Goal: Task Accomplishment & Management: Manage account settings

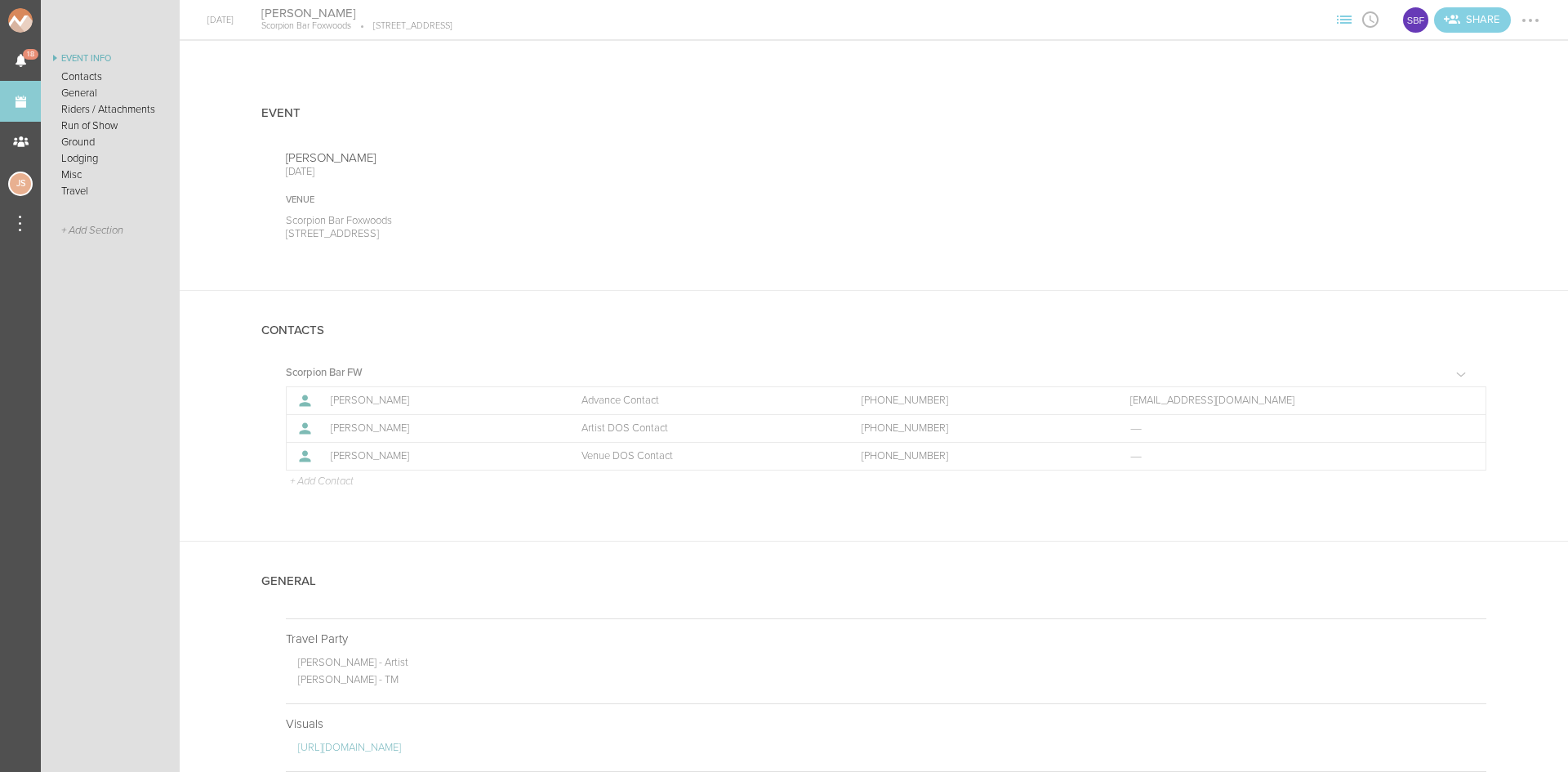
scroll to position [1389, 0]
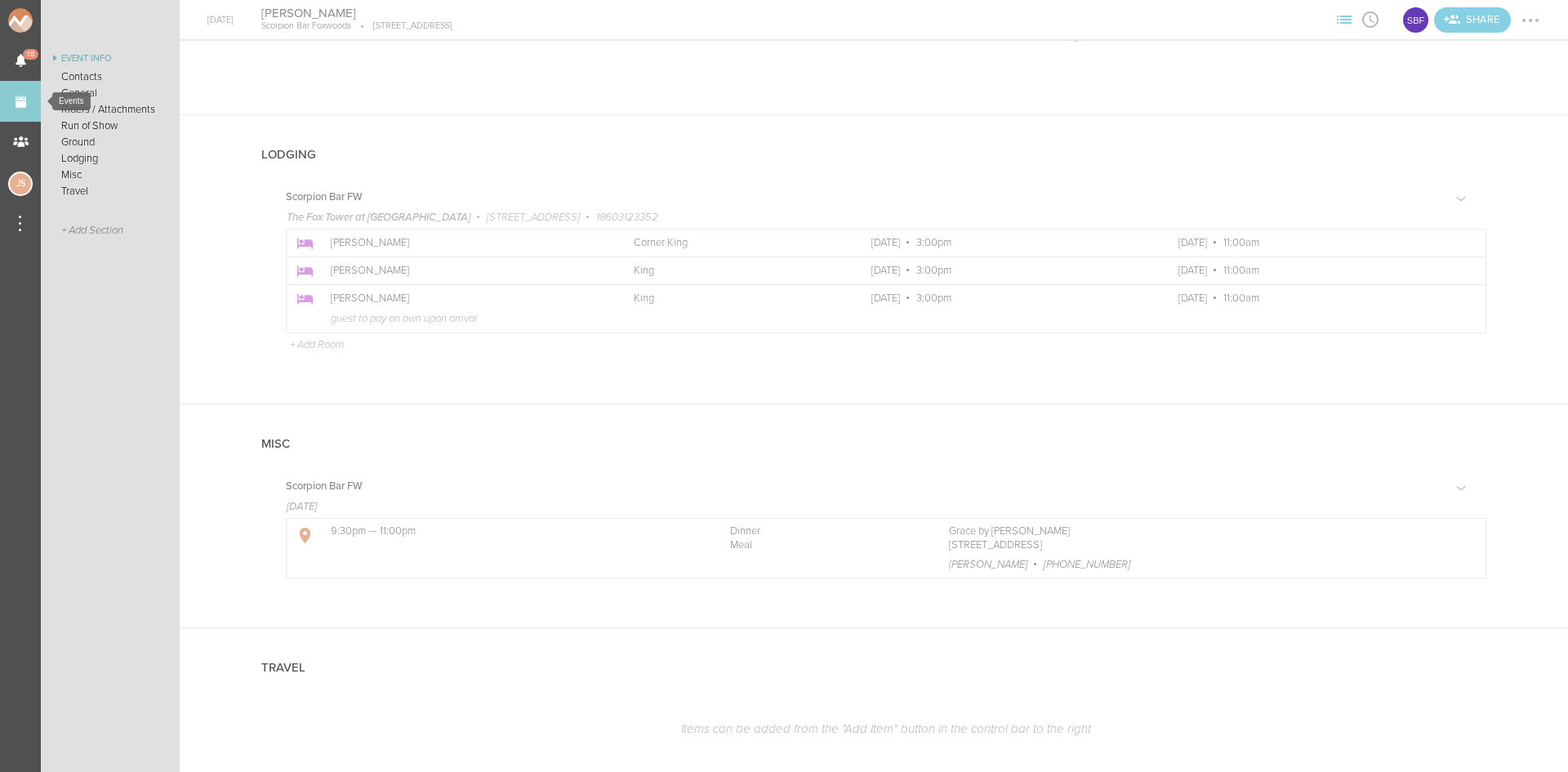
click at [19, 93] on link "Events" at bounding box center [20, 101] width 41 height 41
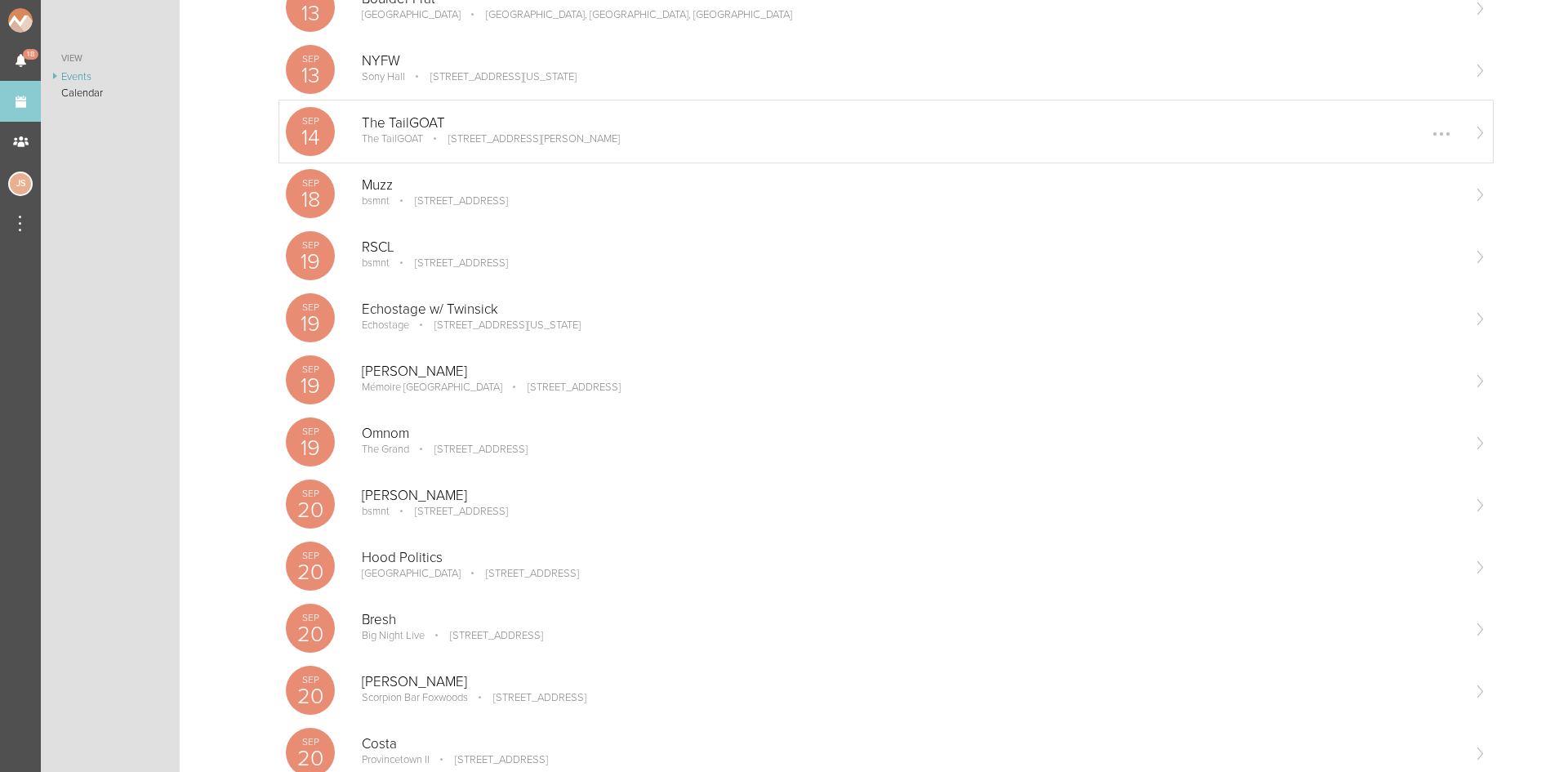
scroll to position [408, 0]
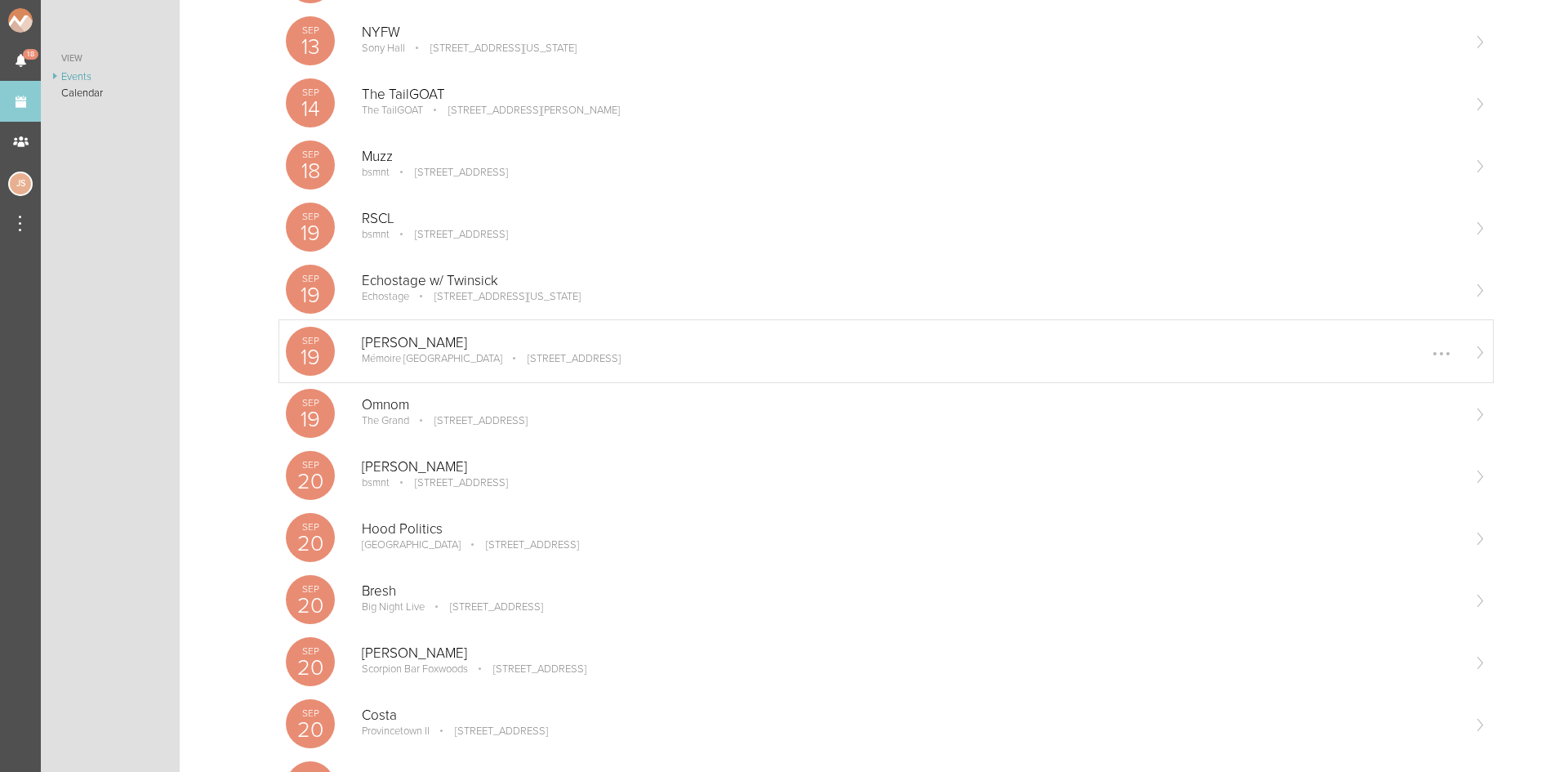
click at [523, 355] on p "1 Broadway, Everett, MA 02149, USA" at bounding box center [563, 359] width 116 height 13
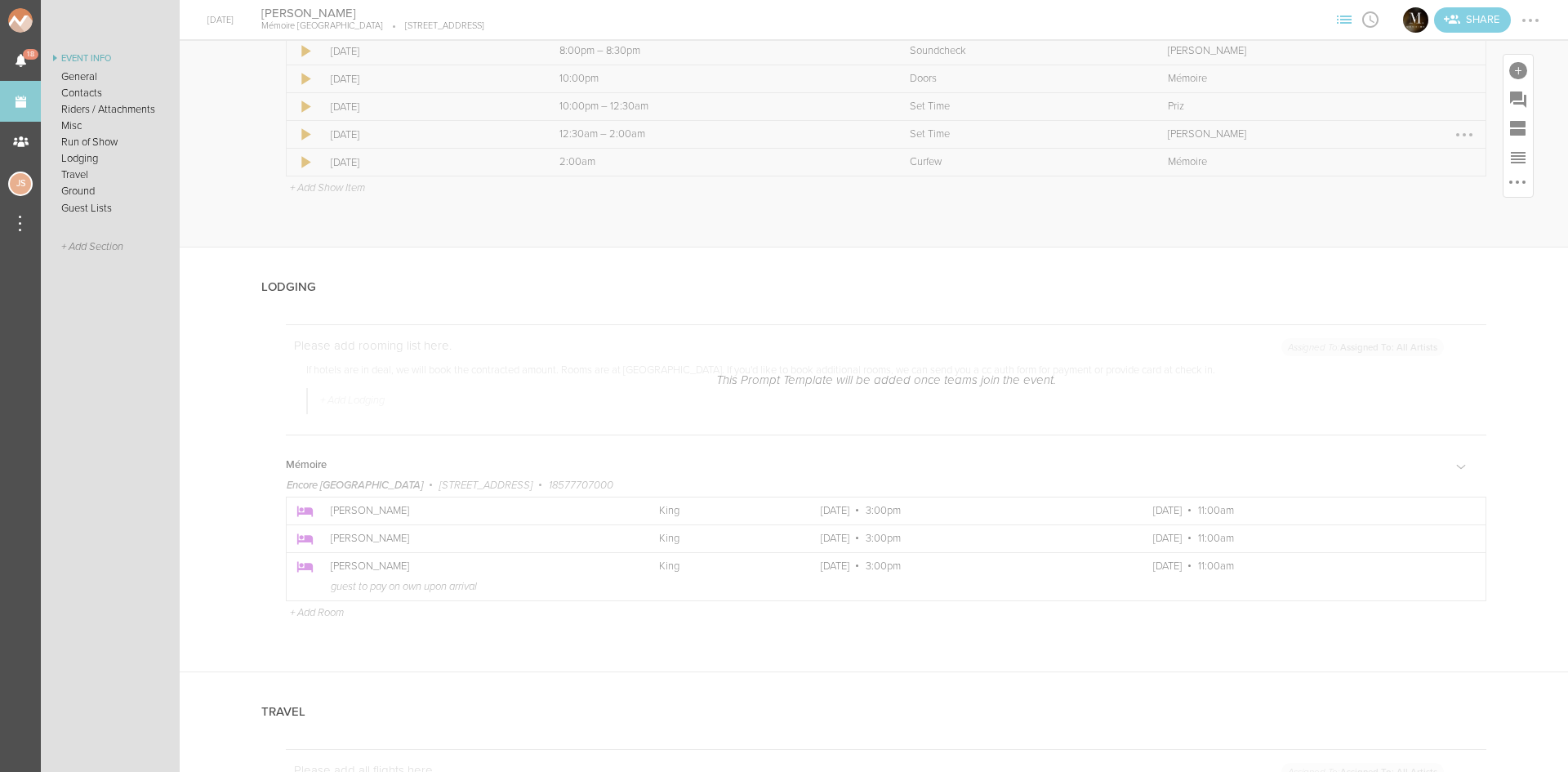
scroll to position [2369, 0]
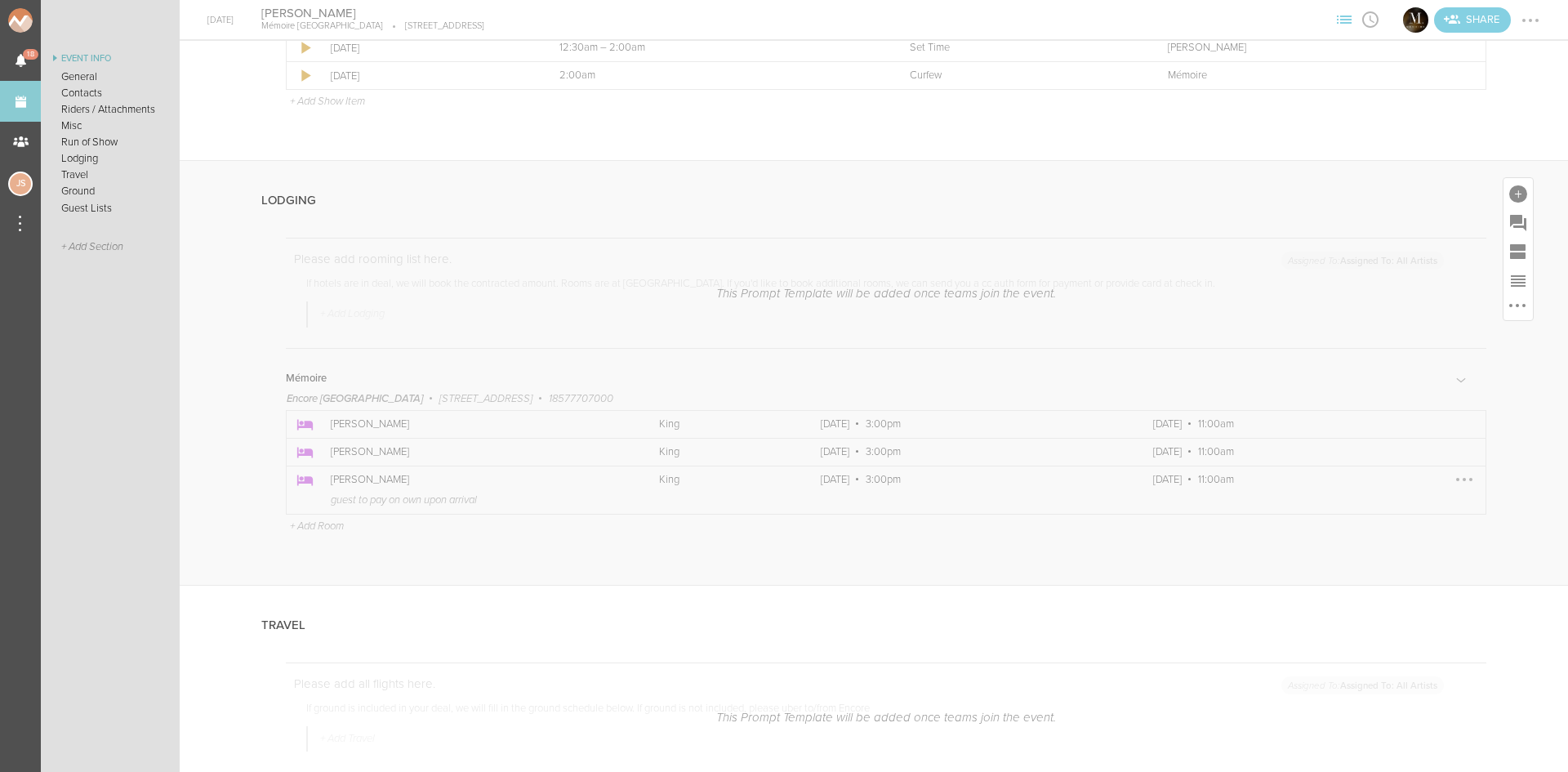
click at [1452, 476] on div at bounding box center [1465, 480] width 26 height 26
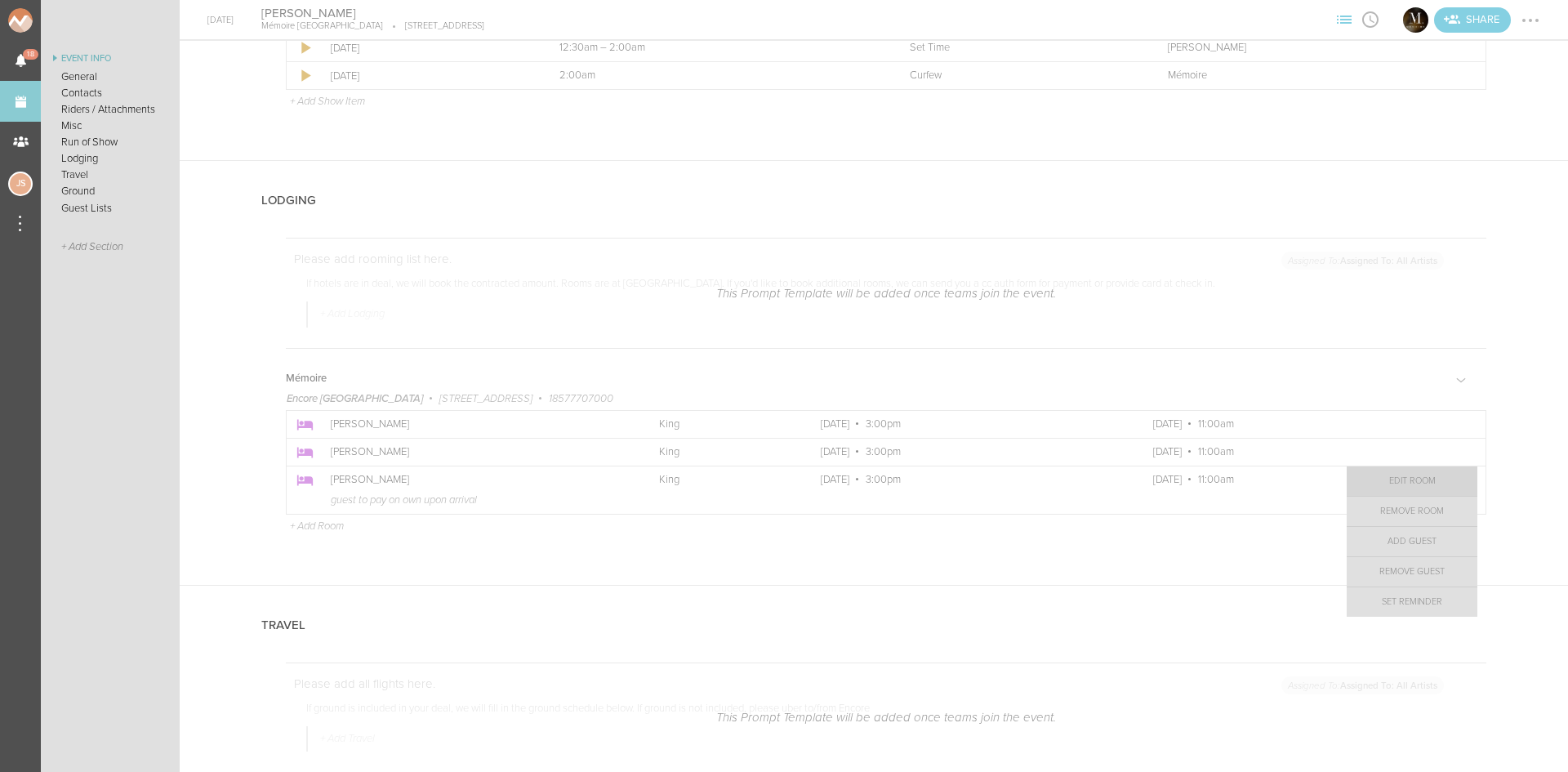
click at [1399, 482] on link "Edit Room" at bounding box center [1412, 482] width 131 height 30
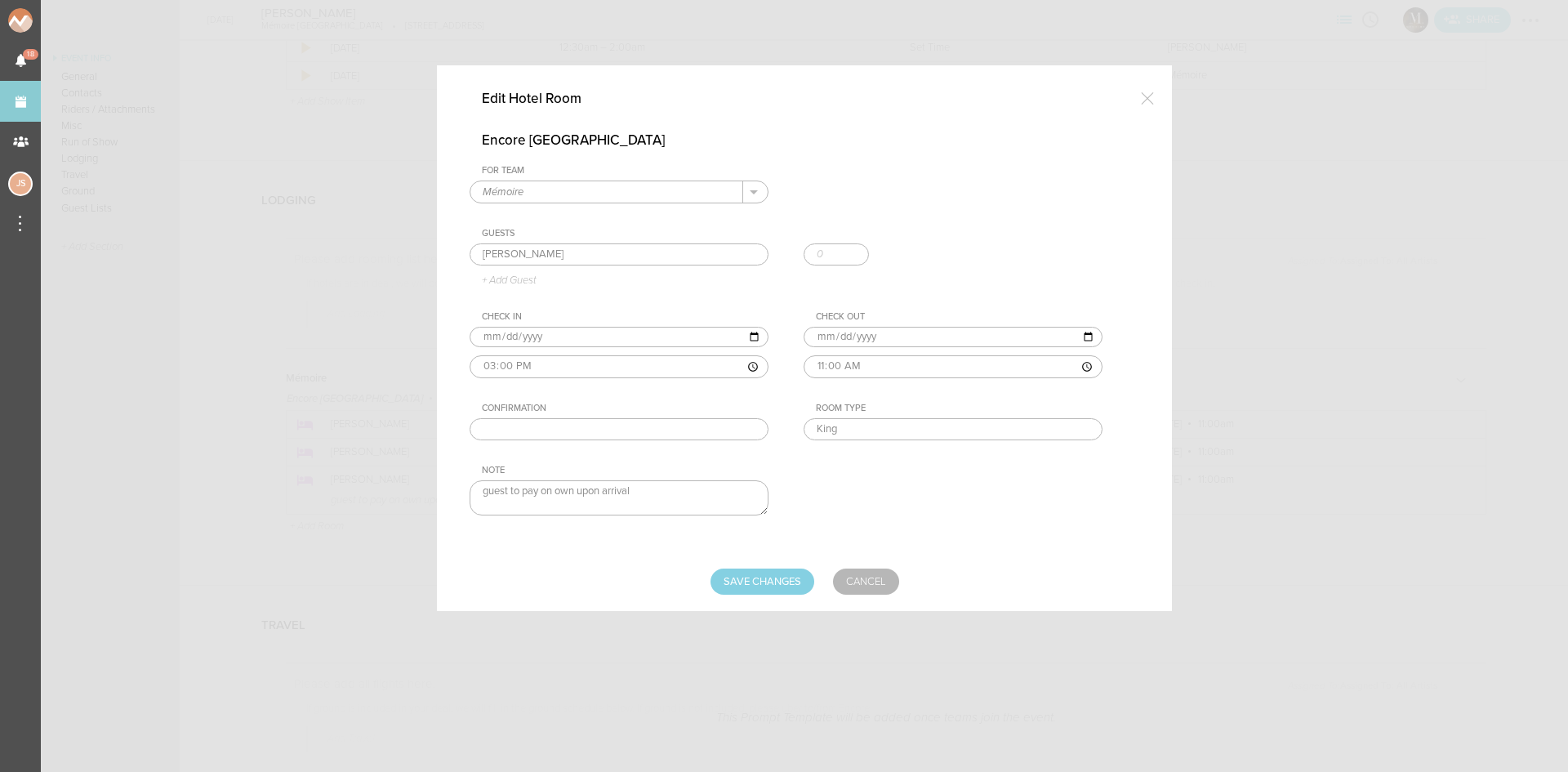
click at [709, 425] on input "text" at bounding box center [618, 430] width 299 height 23
paste input "1818563"
type input "1818563"
click at [754, 585] on input "Save Changes" at bounding box center [763, 581] width 104 height 26
type input "Saving..."
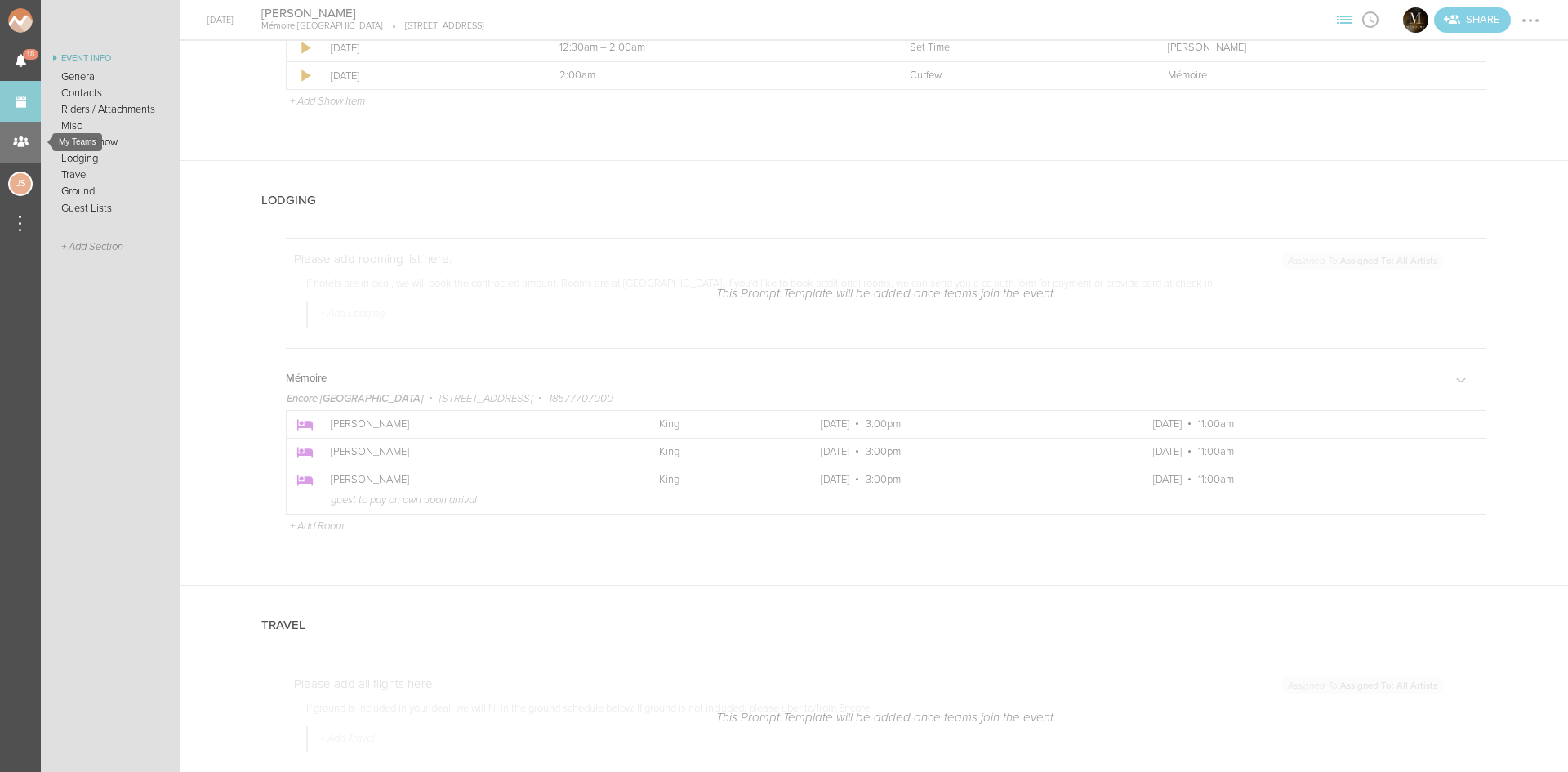
click at [24, 130] on div "My Teams" at bounding box center [20, 142] width 41 height 41
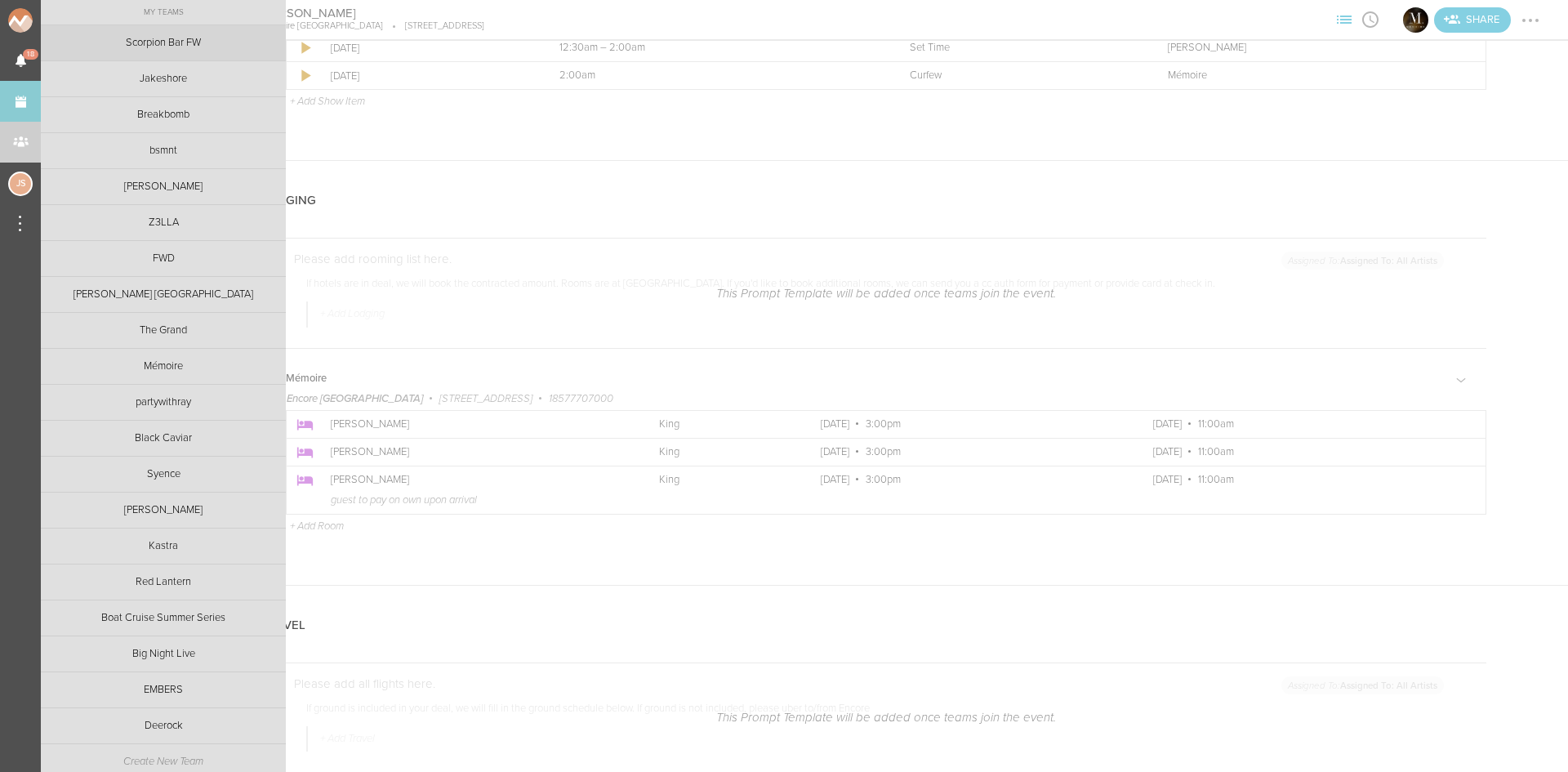
click at [151, 35] on link "Scorpion Bar FW" at bounding box center [163, 43] width 245 height 35
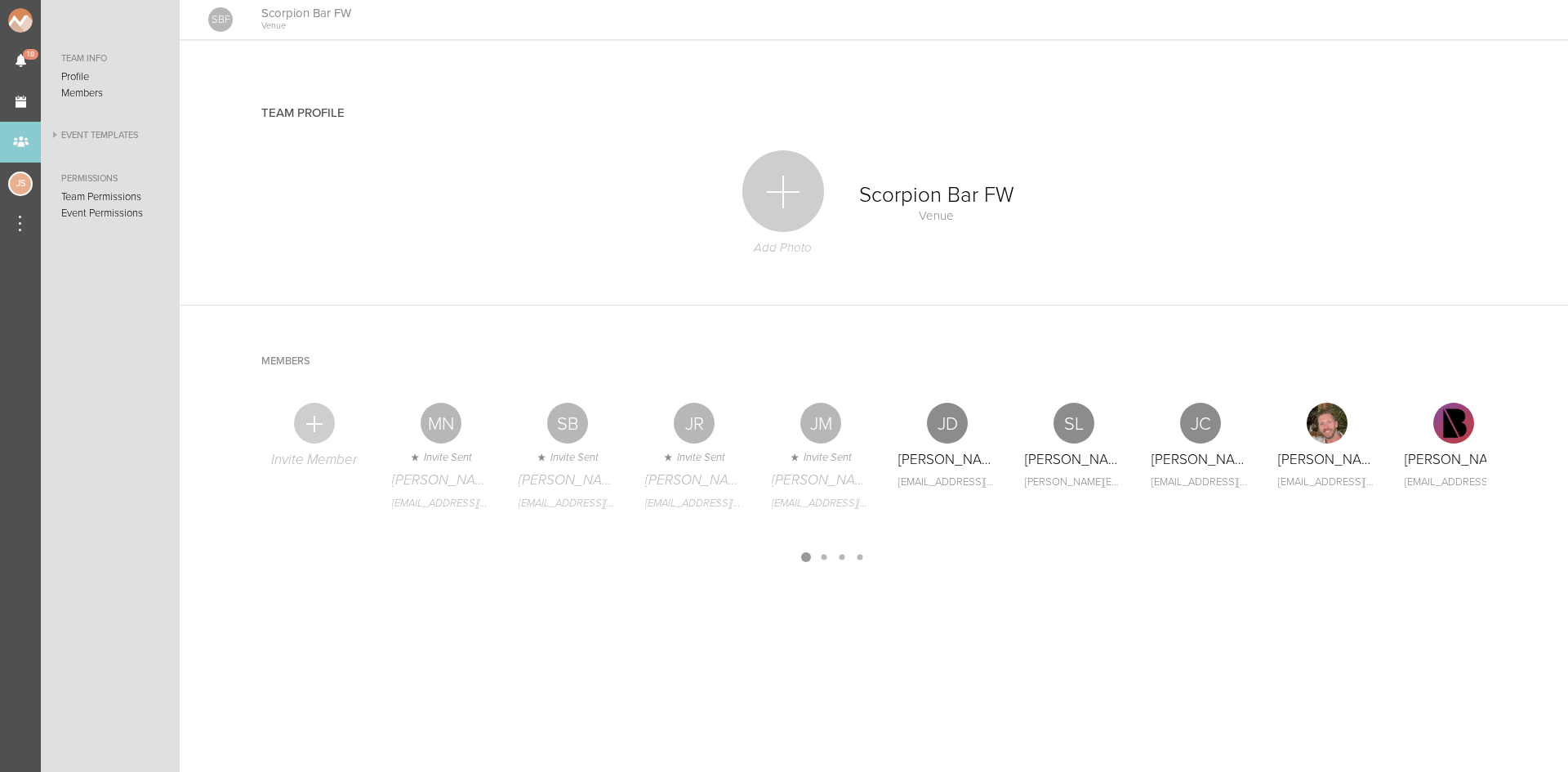
click at [69, 137] on link "Event Templates" at bounding box center [110, 135] width 139 height 20
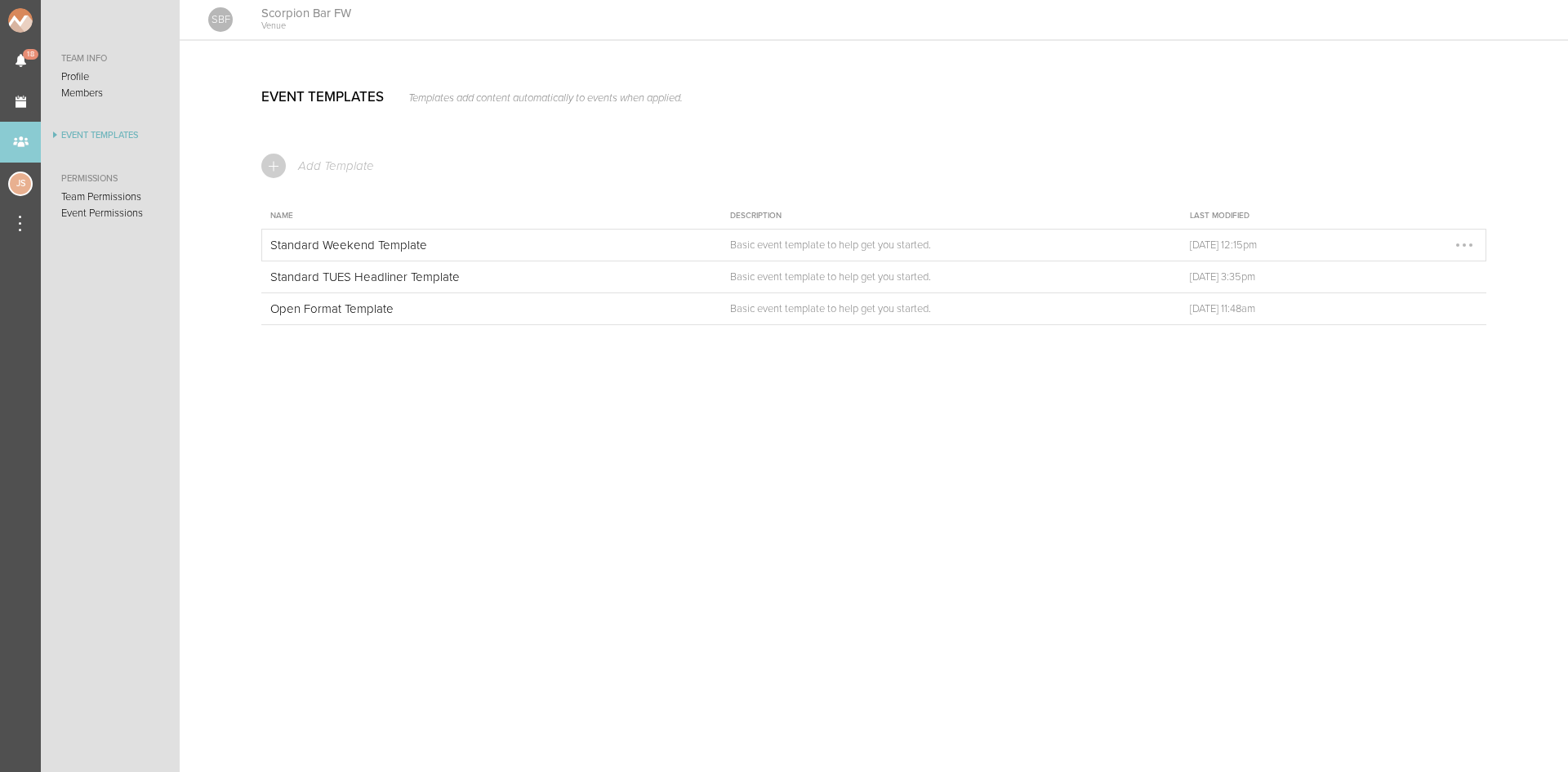
click at [360, 239] on p "Standard Weekend Template" at bounding box center [480, 246] width 419 height 15
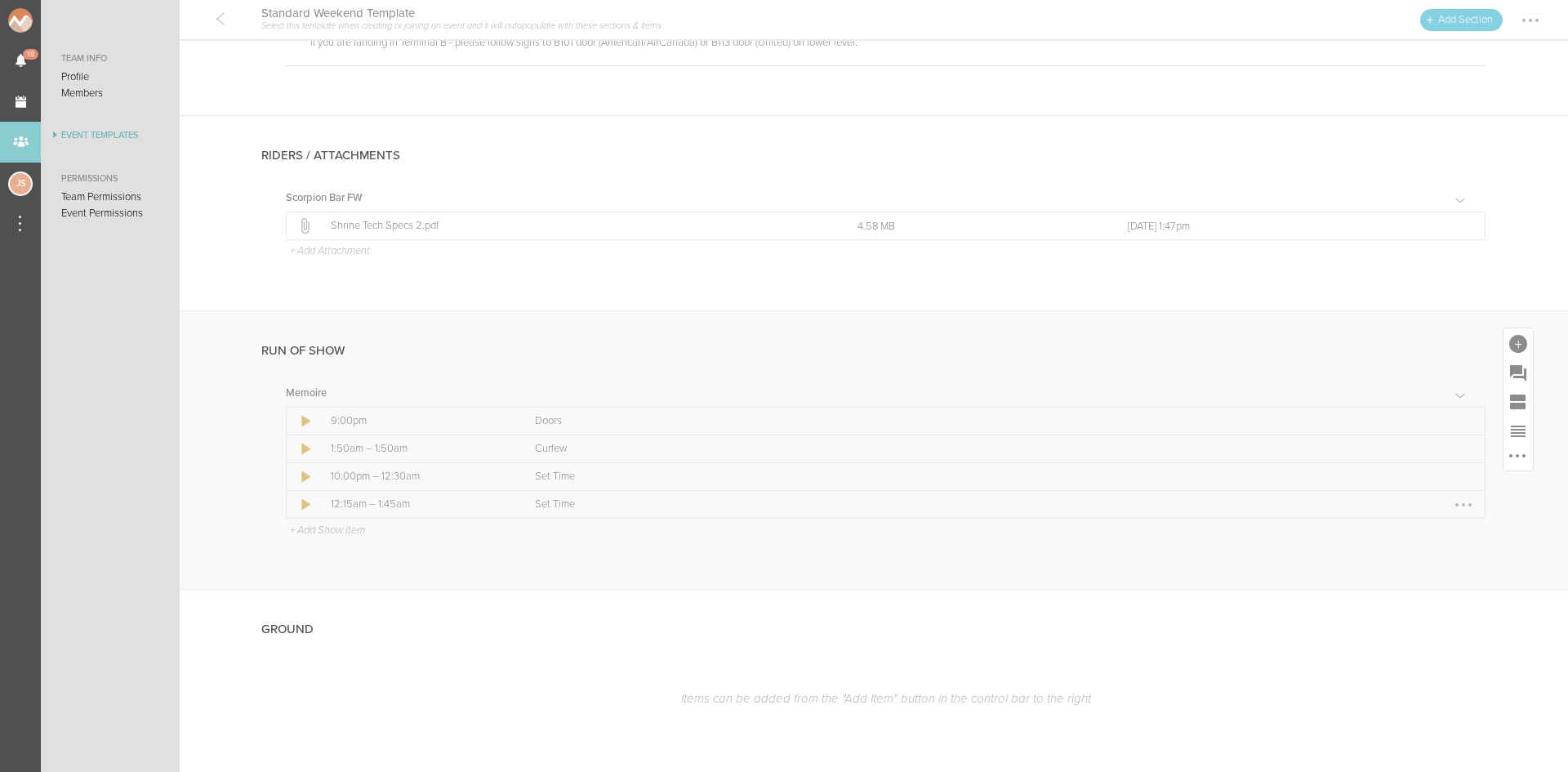
scroll to position [394, 0]
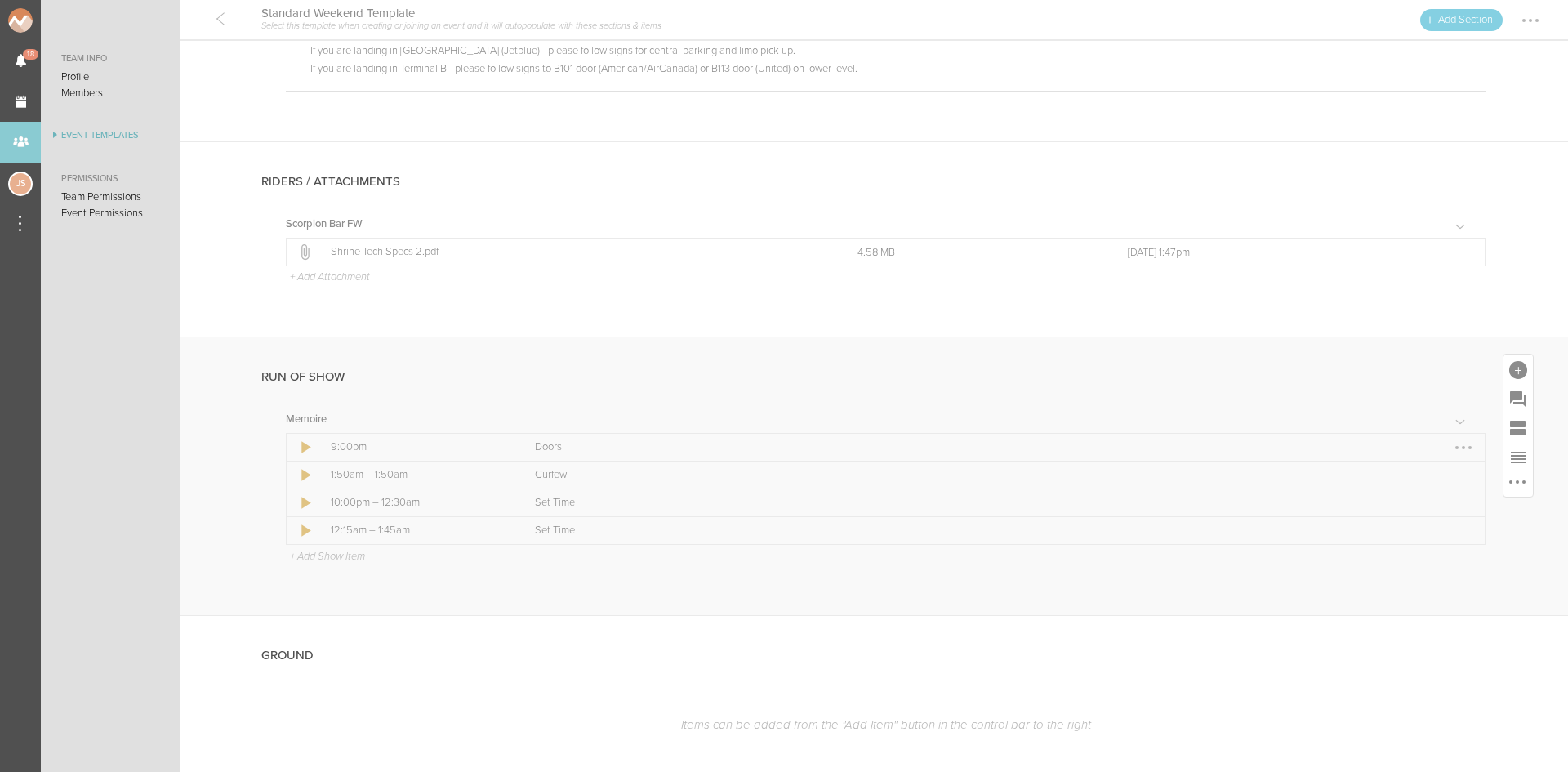
click at [1454, 446] on div at bounding box center [1464, 447] width 26 height 26
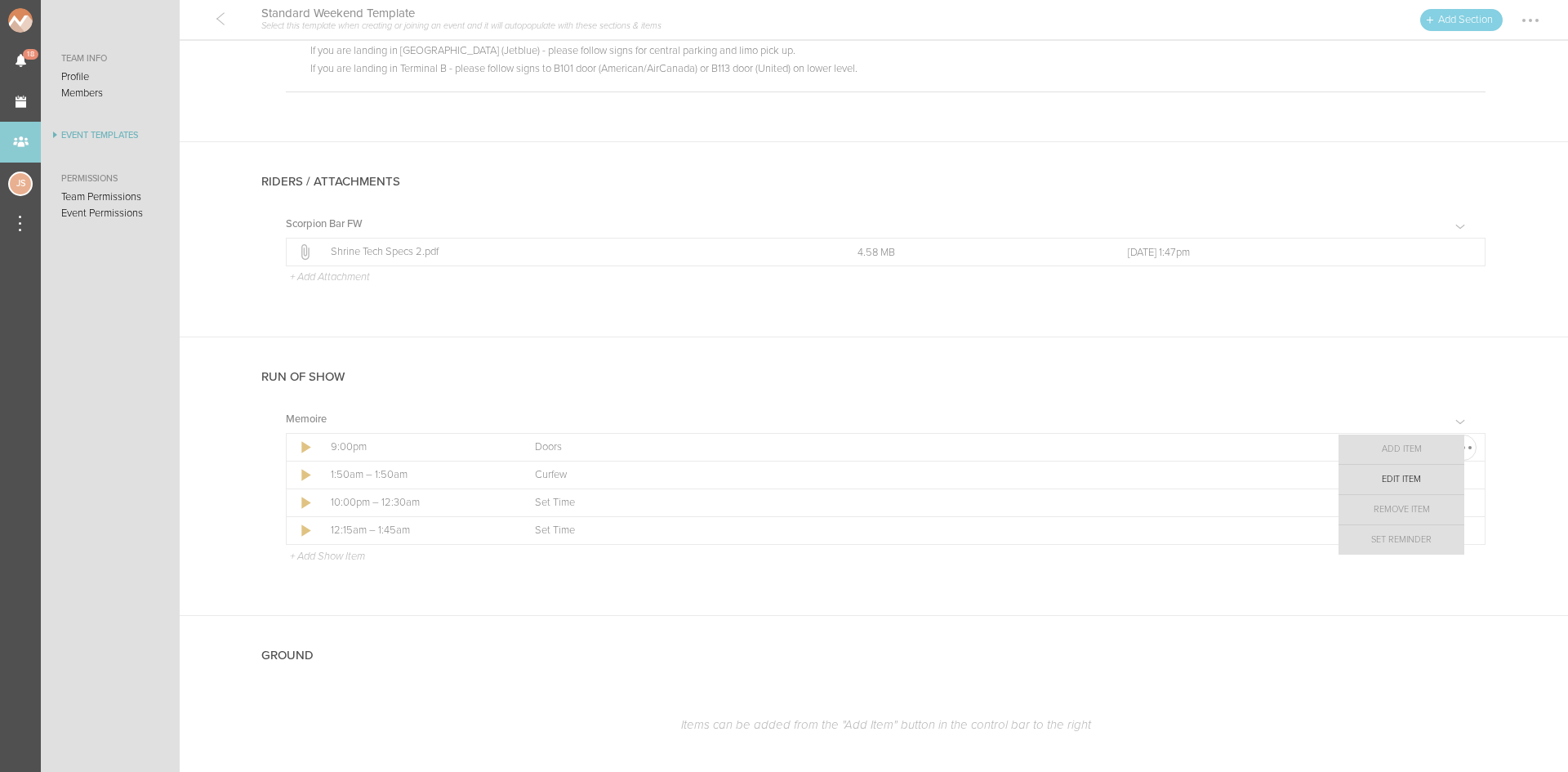
click at [1432, 471] on link "Edit Item" at bounding box center [1402, 480] width 126 height 30
select select "Doors"
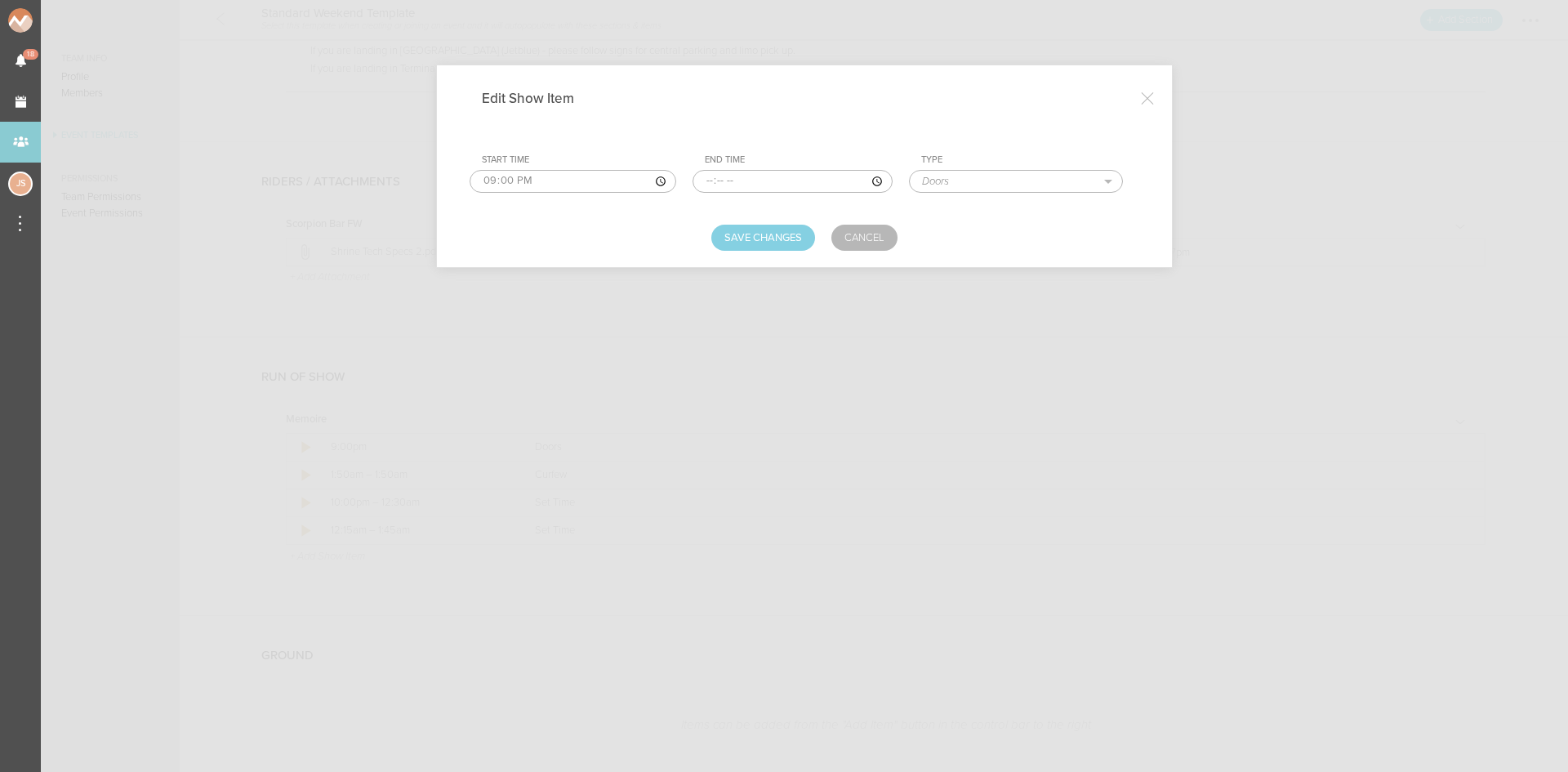
click at [483, 181] on input "21:00" at bounding box center [573, 181] width 206 height 23
type input "22:00"
click at [483, 181] on input "22:00" at bounding box center [571, 181] width 203 height 23
type input "21:00"
click at [862, 245] on link "Cancel" at bounding box center [864, 238] width 66 height 26
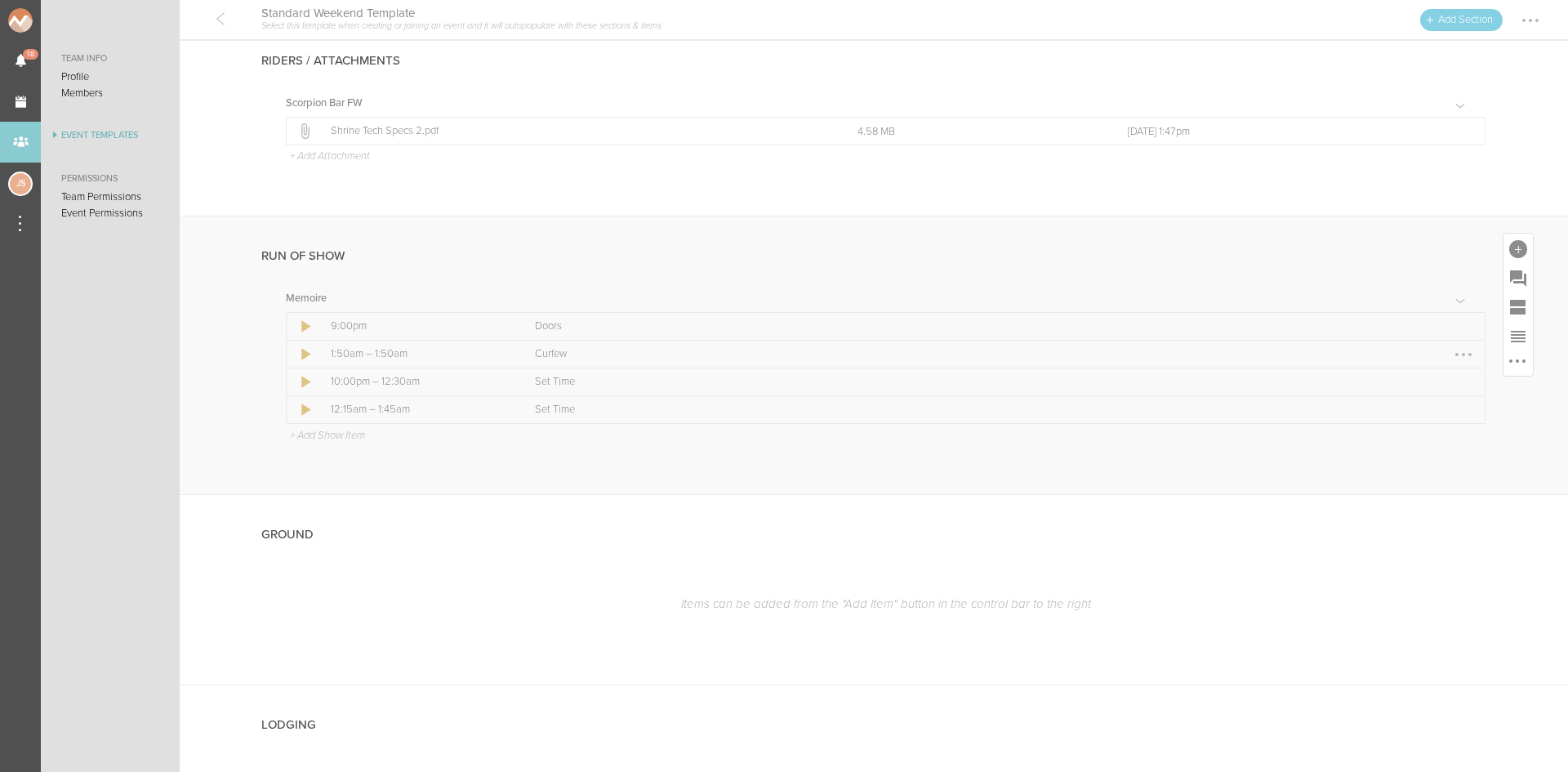
scroll to position [966, 0]
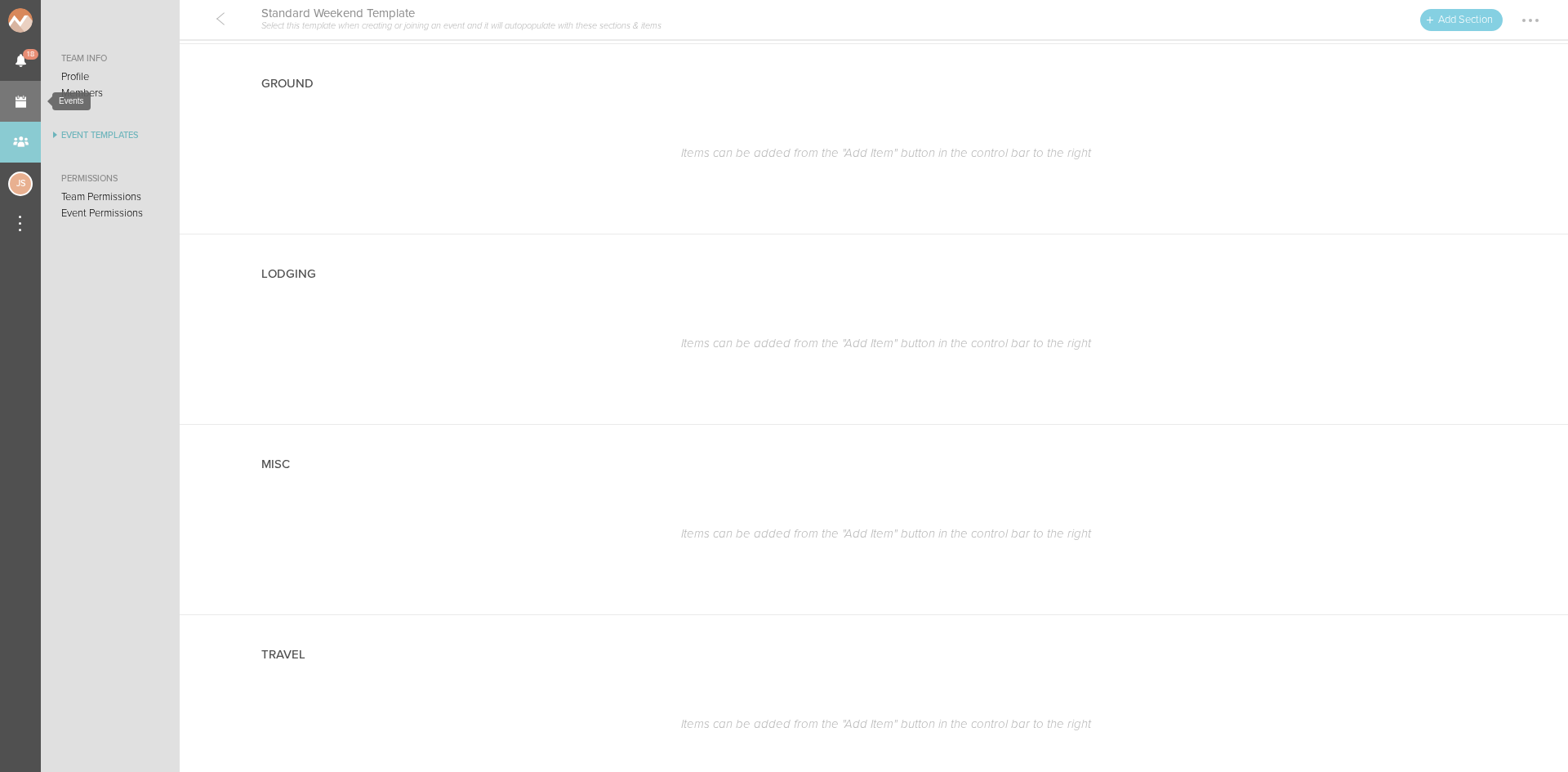
click at [29, 96] on link "Events" at bounding box center [20, 101] width 41 height 41
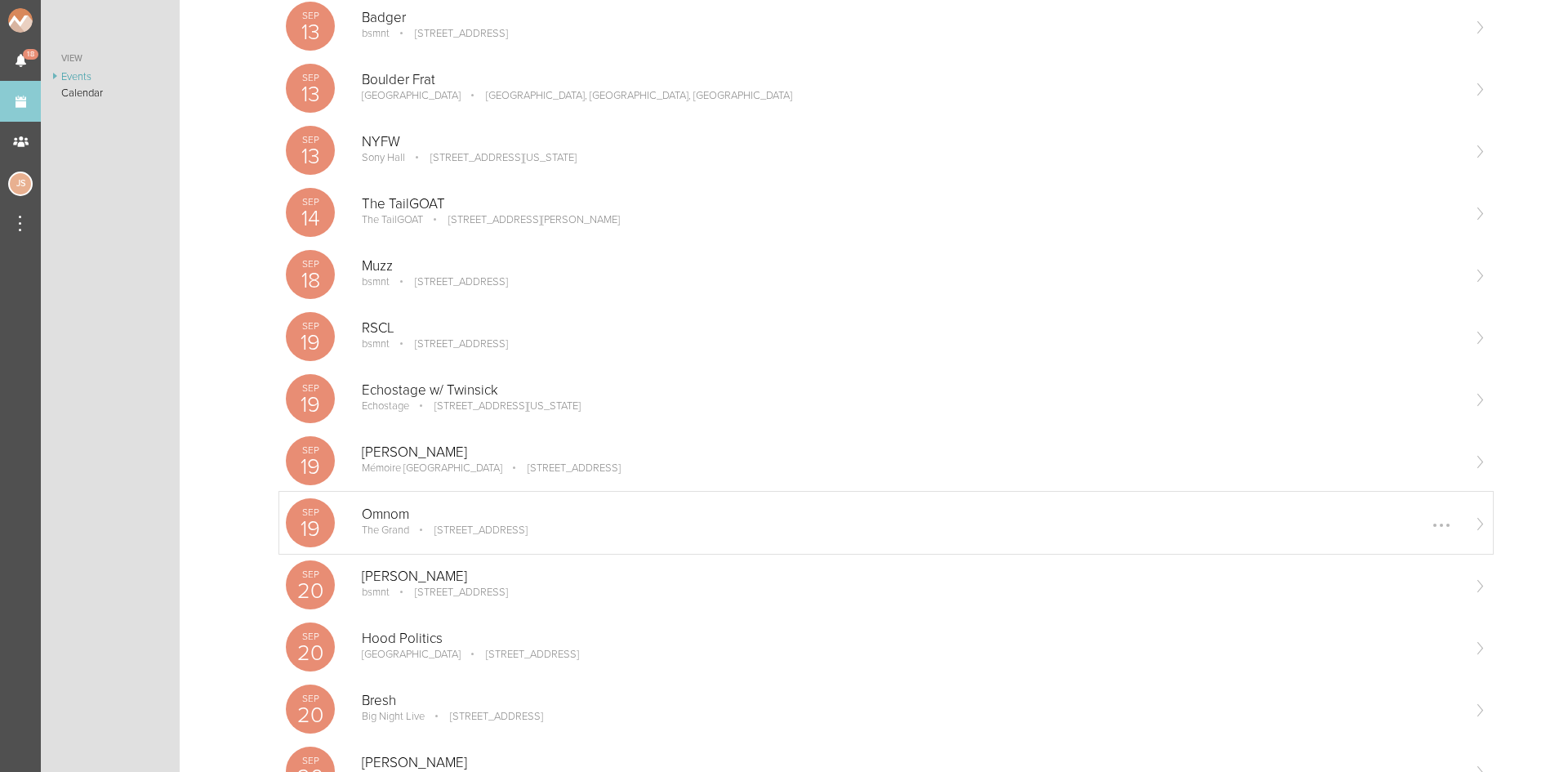
scroll to position [326, 0]
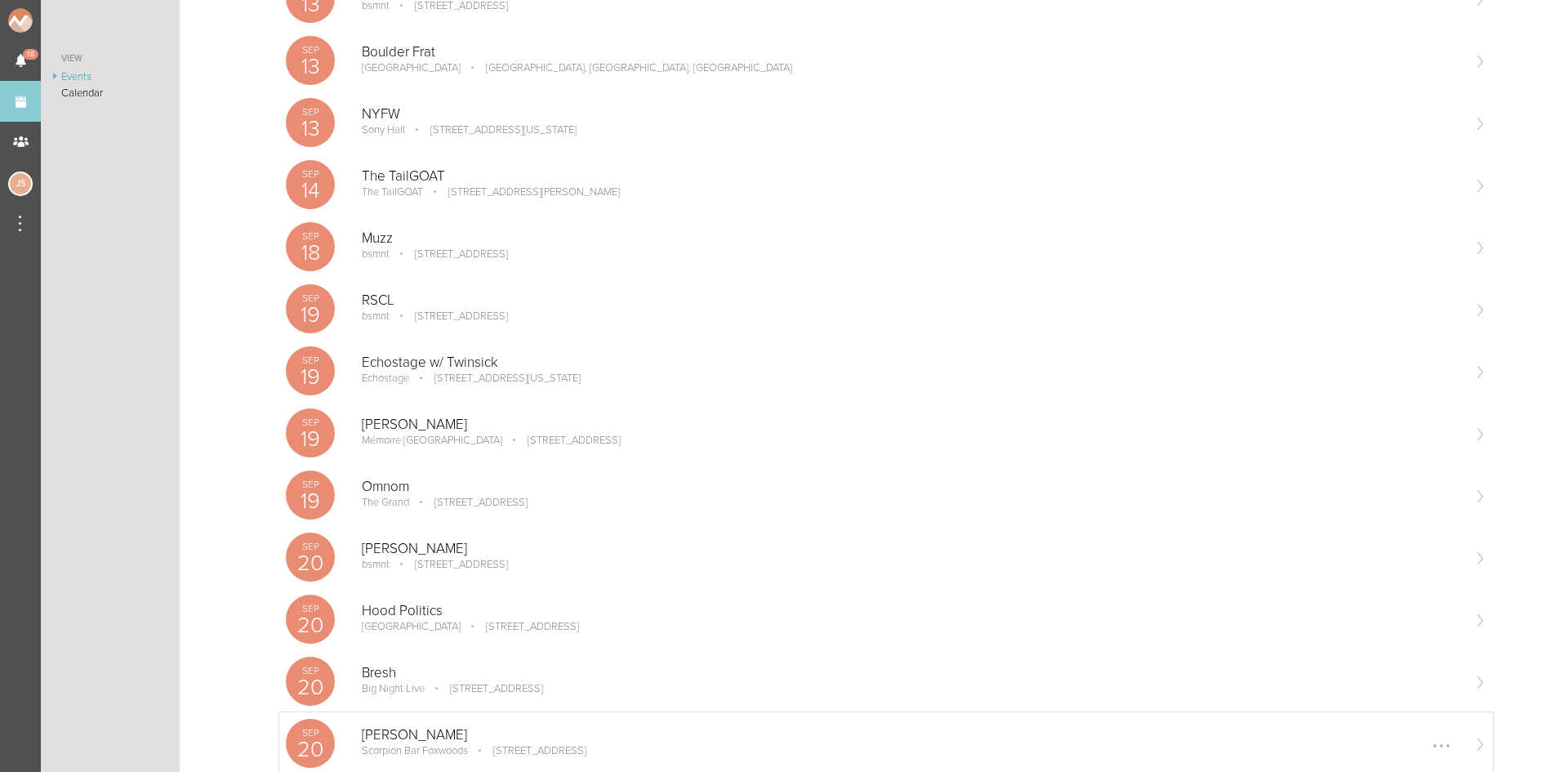
click at [507, 732] on p "[PERSON_NAME]" at bounding box center [910, 736] width 1098 height 17
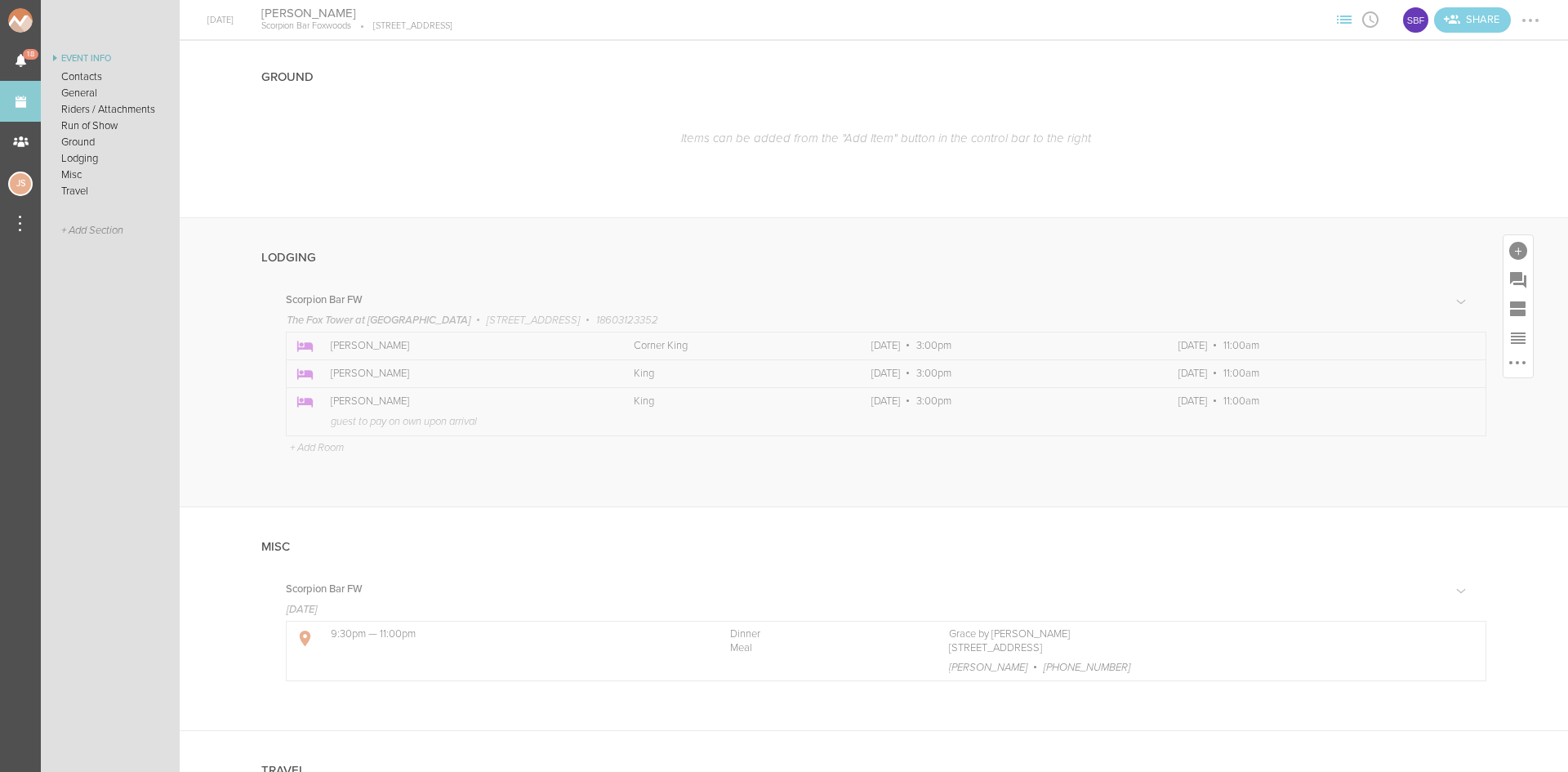
scroll to position [1307, 0]
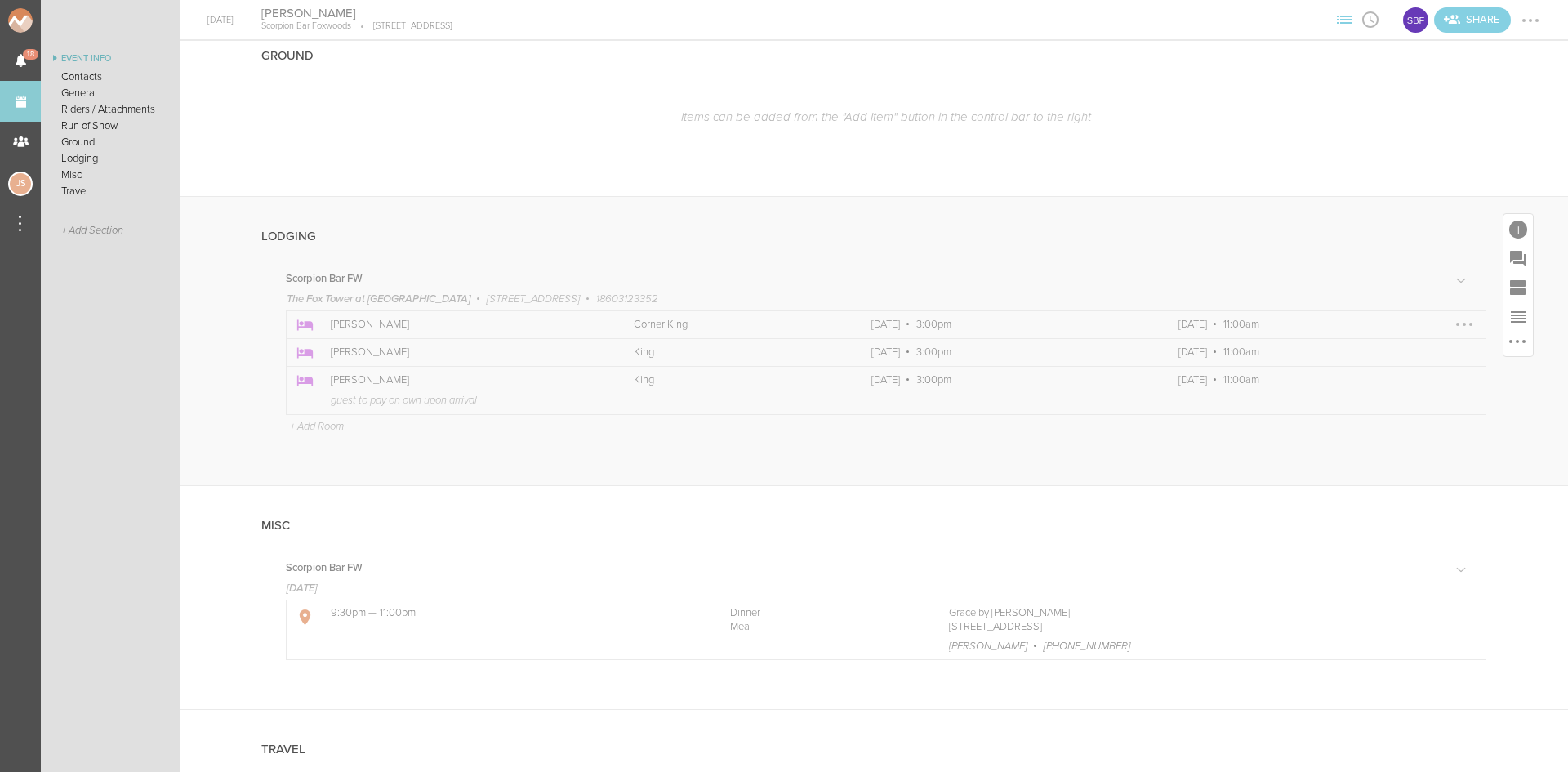
click at [1463, 326] on div at bounding box center [1465, 325] width 4 height 4
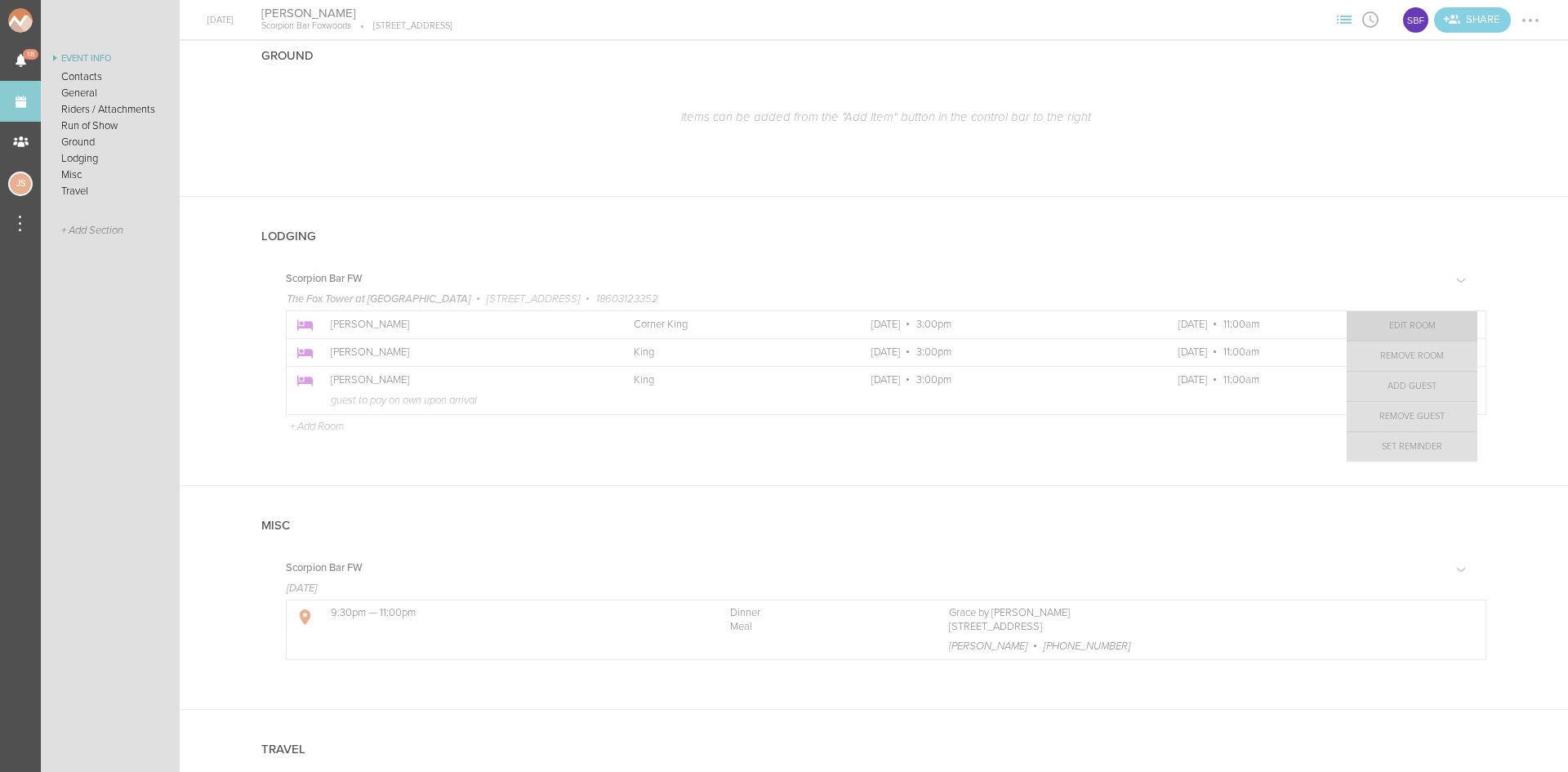
click at [1401, 329] on link "Edit Room" at bounding box center [1412, 326] width 131 height 30
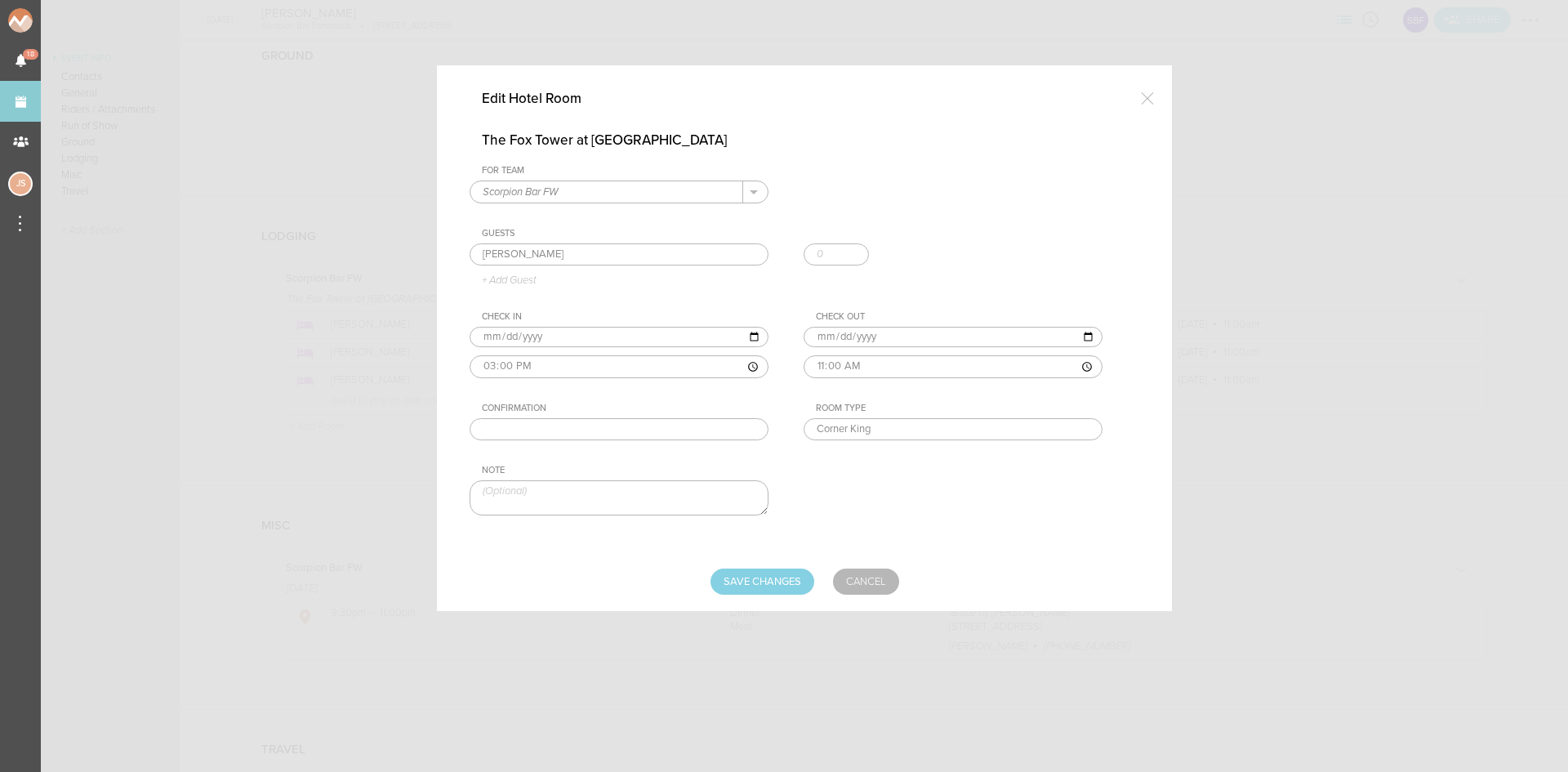
click at [658, 423] on input "text" at bounding box center [618, 430] width 299 height 23
paste input "223412760"
type input "223412760"
click at [774, 599] on div "Edit Hotel Room The Fox Tower at Foxwoods For Team Scorpion Bar FW + Add New Te…" at bounding box center [804, 338] width 735 height 546
click at [769, 585] on input "Save Changes" at bounding box center [763, 581] width 104 height 26
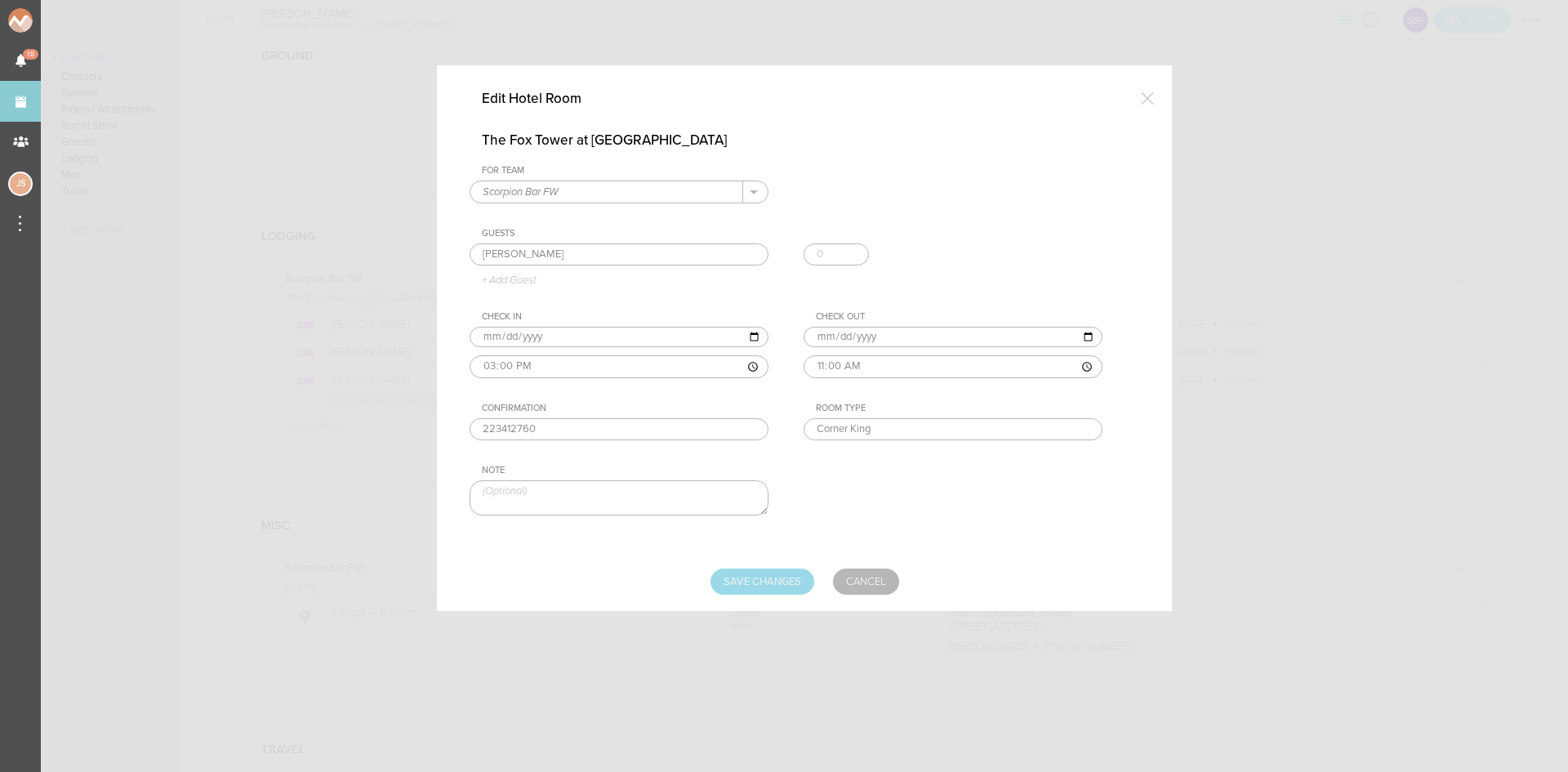
type input "Saving..."
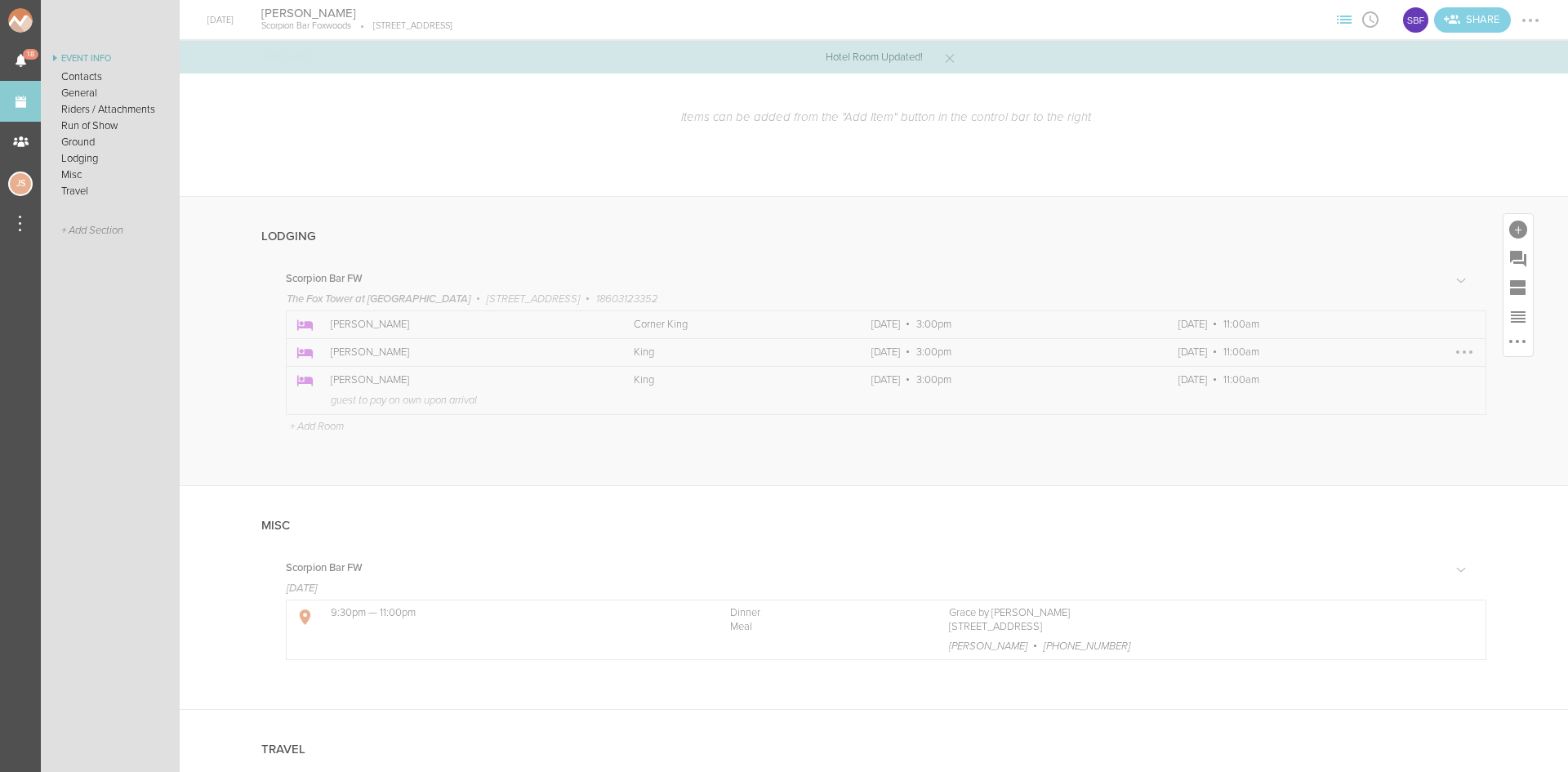
click at [1454, 351] on div at bounding box center [1465, 353] width 26 height 26
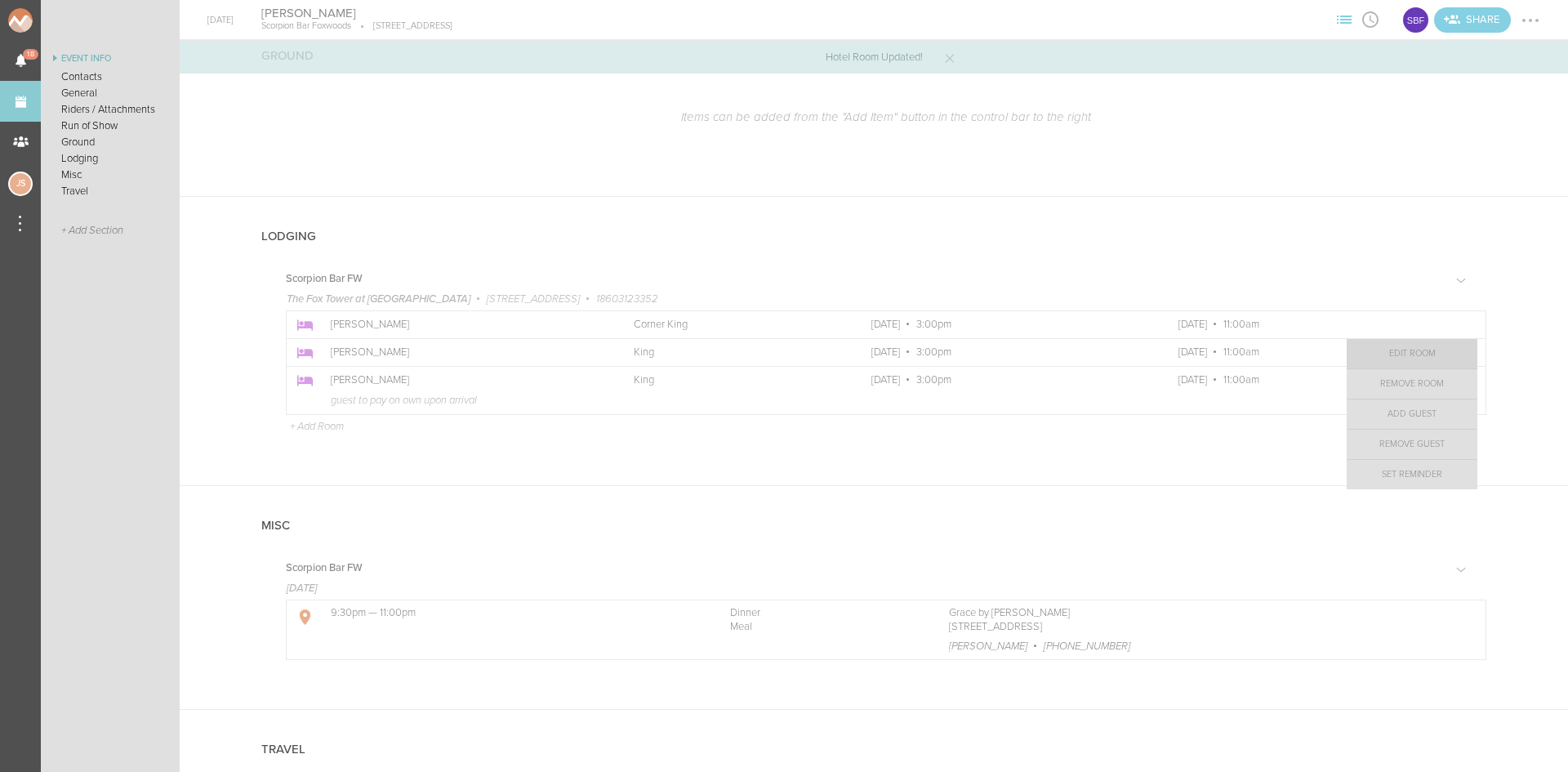
click at [1417, 356] on link "Edit Room" at bounding box center [1412, 354] width 131 height 30
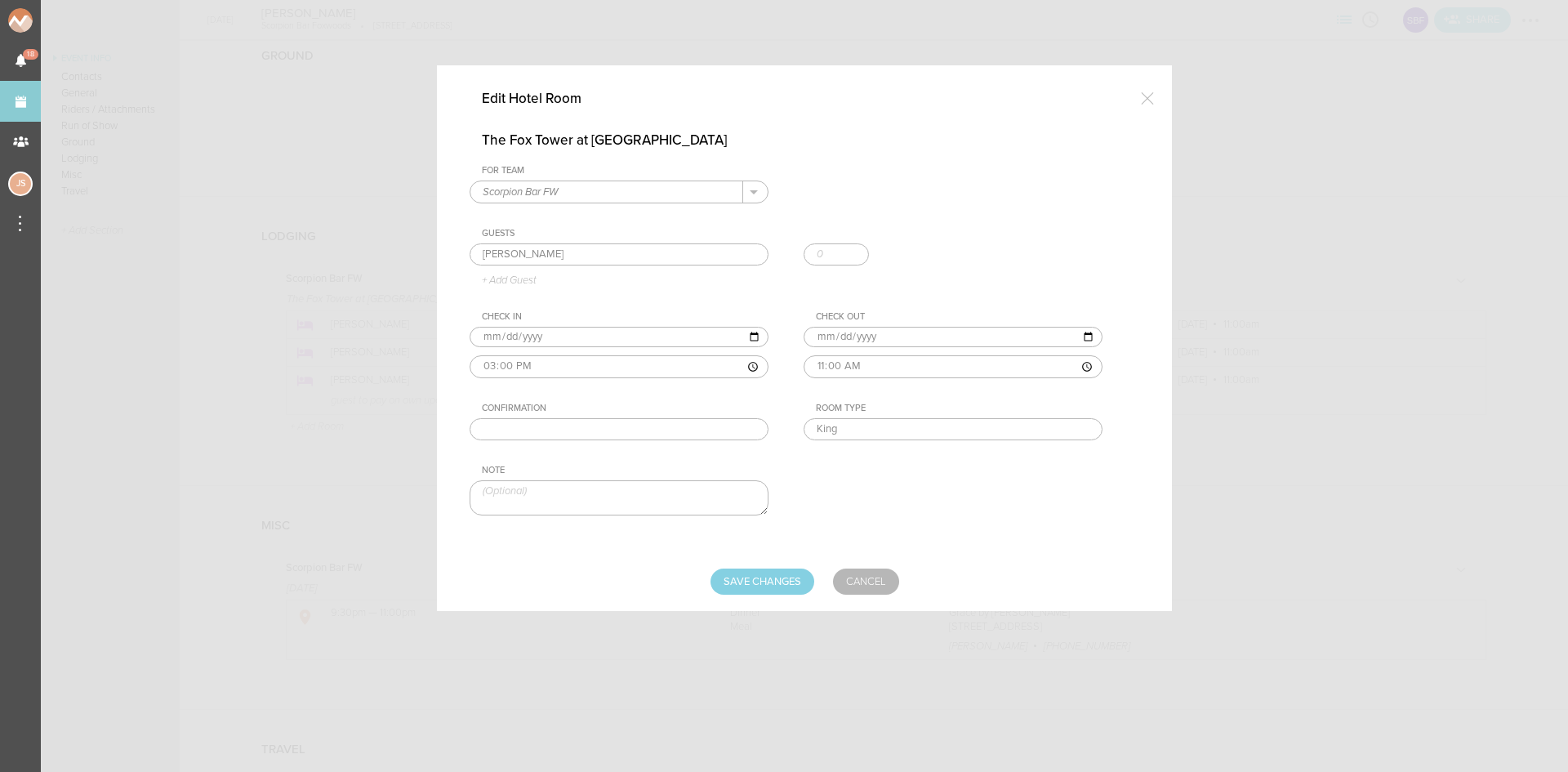
click at [727, 430] on input "text" at bounding box center [618, 430] width 299 height 23
paste input "223410642"
type input "223410642"
click at [804, 582] on input "Save Changes" at bounding box center [763, 581] width 104 height 26
type input "Saving..."
